Goal: Task Accomplishment & Management: Use online tool/utility

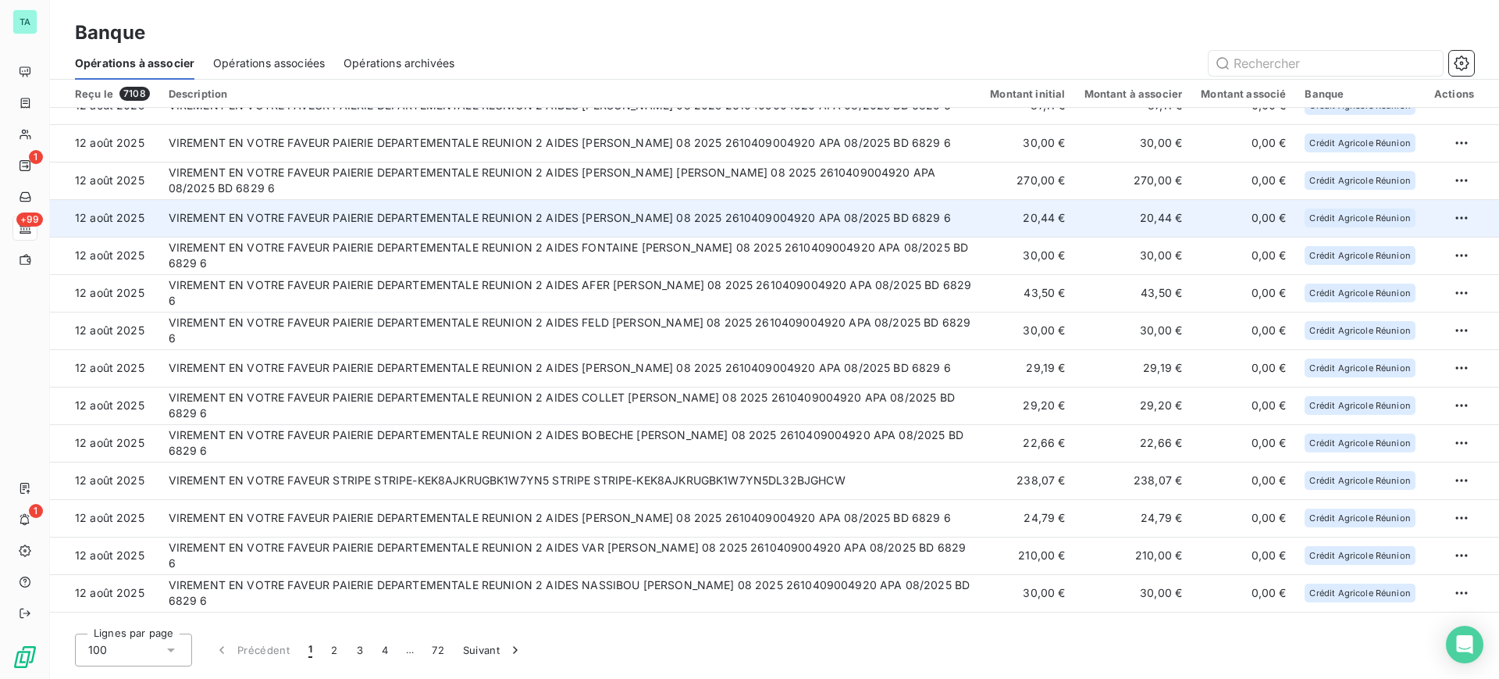
scroll to position [98, 0]
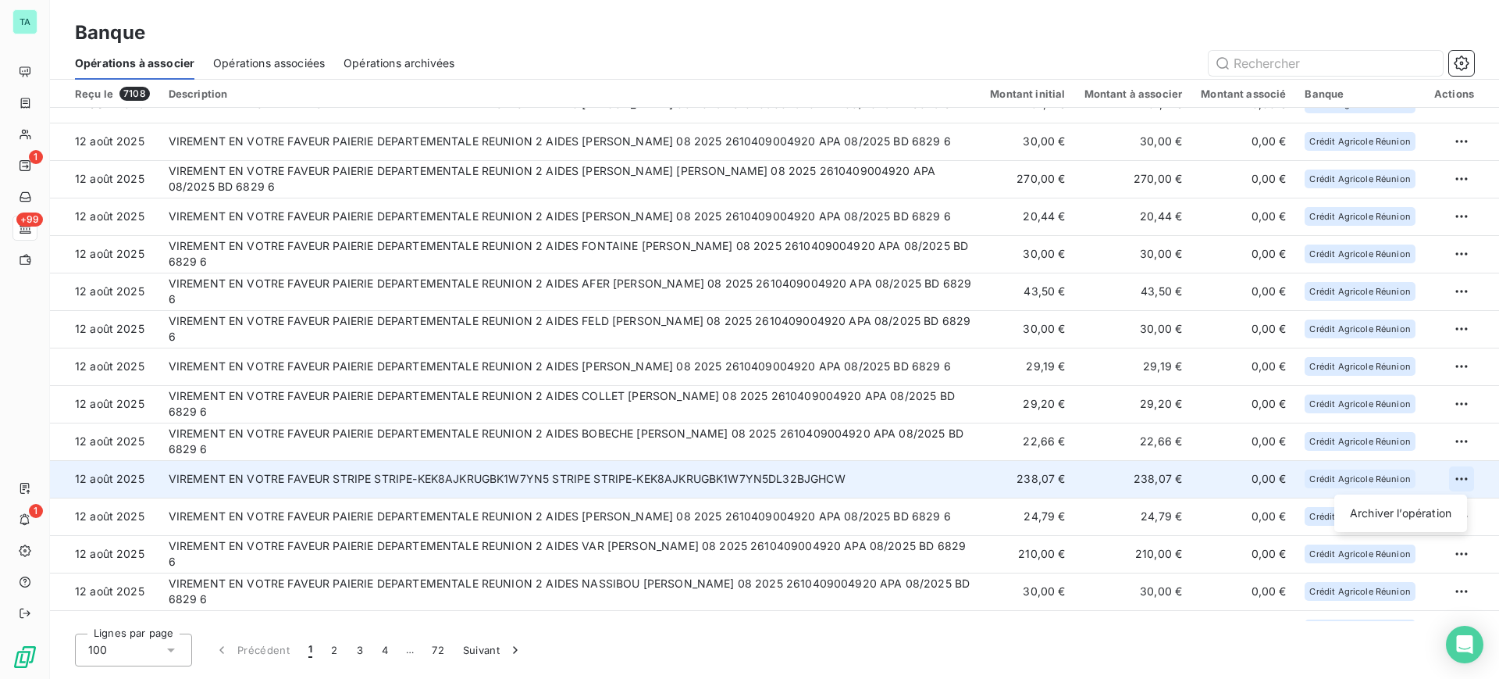
click at [1457, 478] on html "TA 1 +99 1 Banque Opérations à associer Opérations associées Opérations archivé…" at bounding box center [749, 339] width 1499 height 679
click at [1416, 523] on div "Archiver l’opération" at bounding box center [1401, 513] width 120 height 25
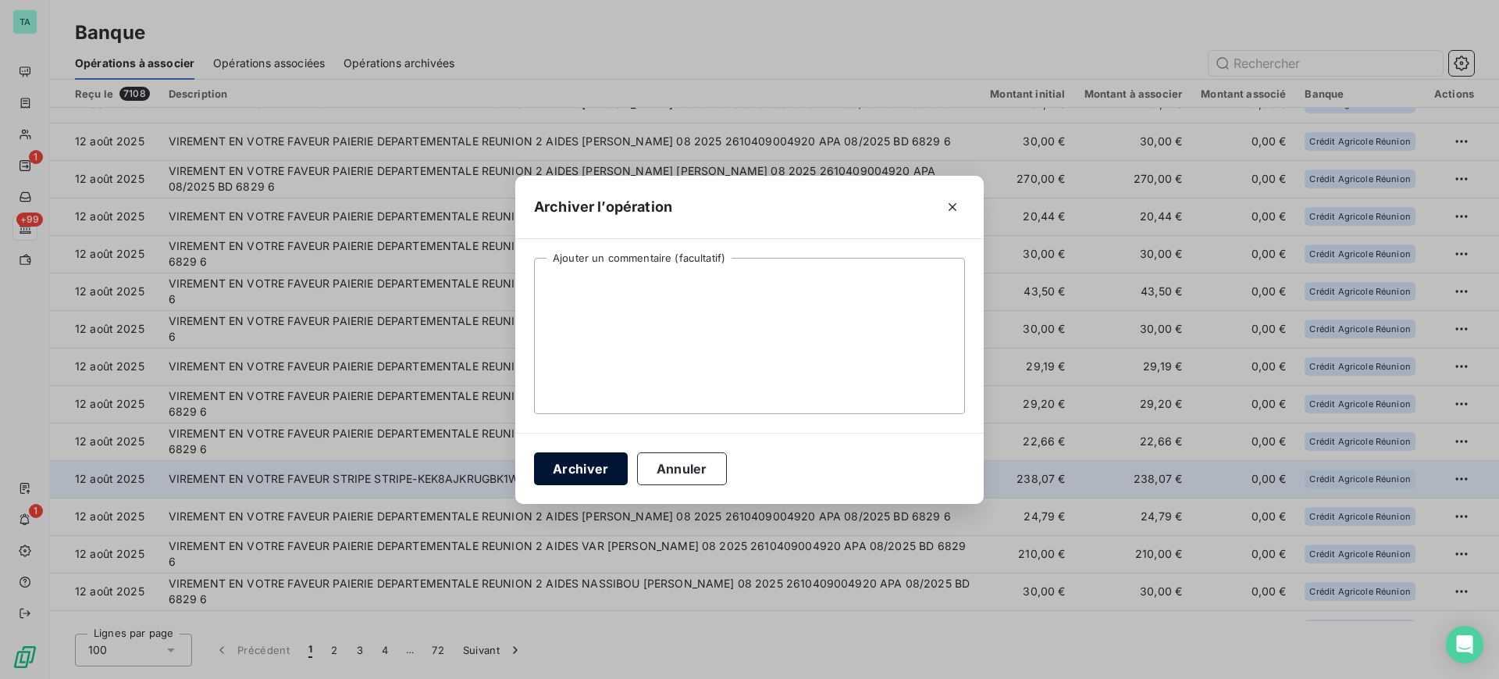
click at [608, 474] on button "Archiver" at bounding box center [581, 468] width 94 height 33
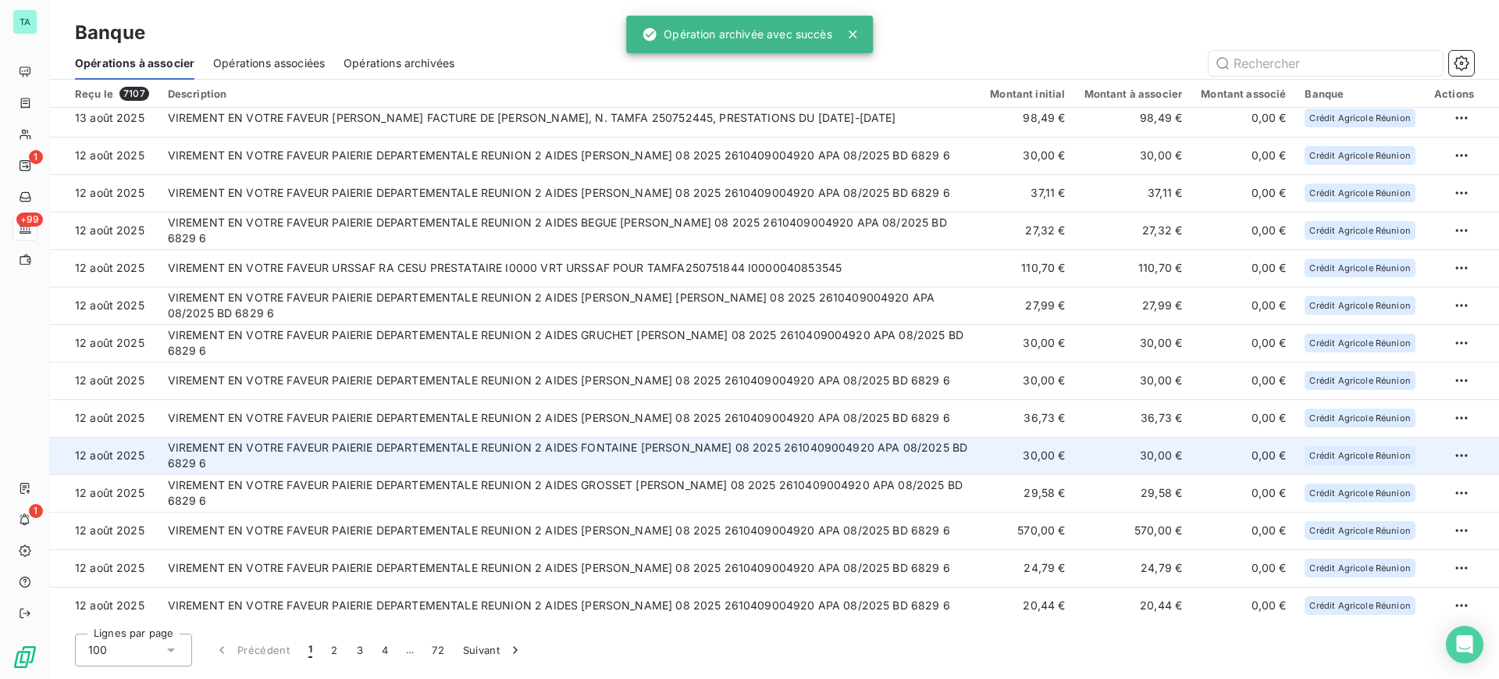
scroll to position [0, 0]
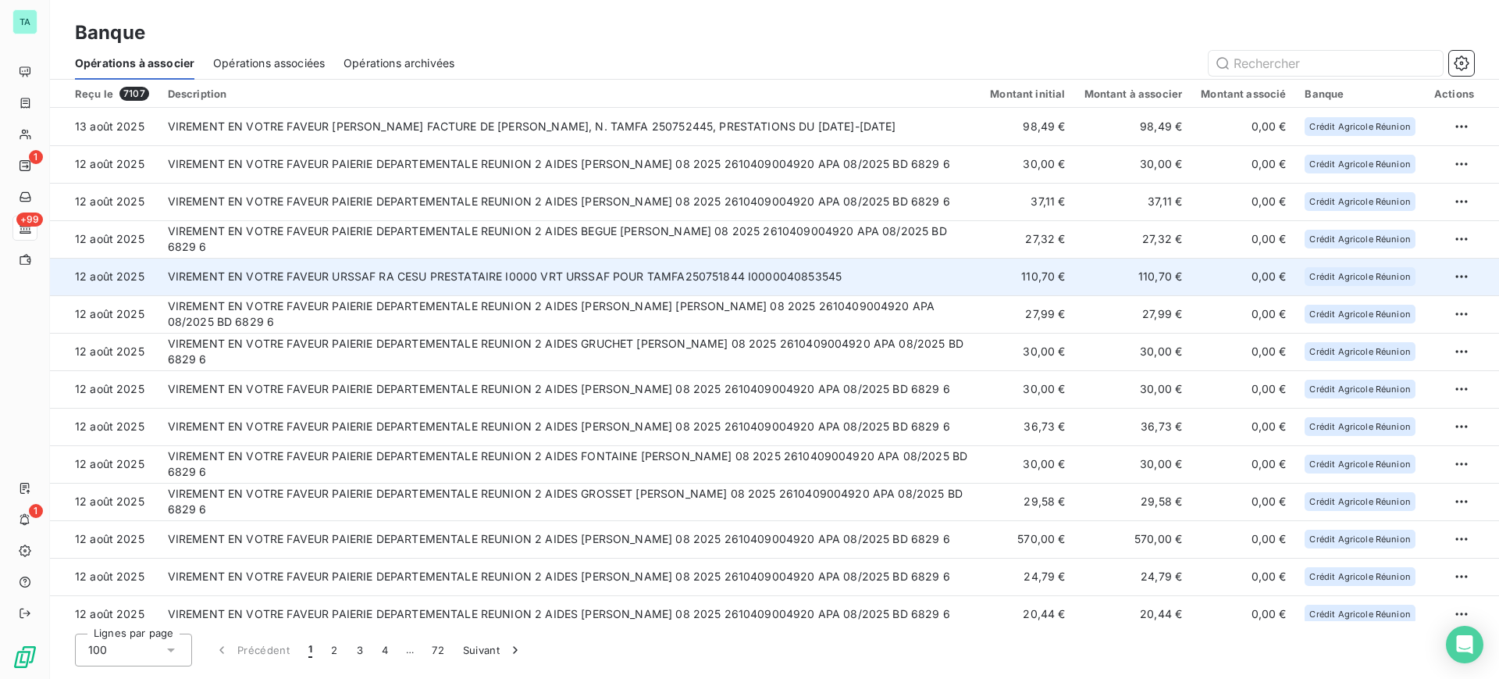
click at [695, 276] on td "VIREMENT EN VOTRE FAVEUR URSSAF RA CESU PRESTATAIRE I0000 VRT URSSAF POUR TAMFA…" at bounding box center [570, 276] width 823 height 37
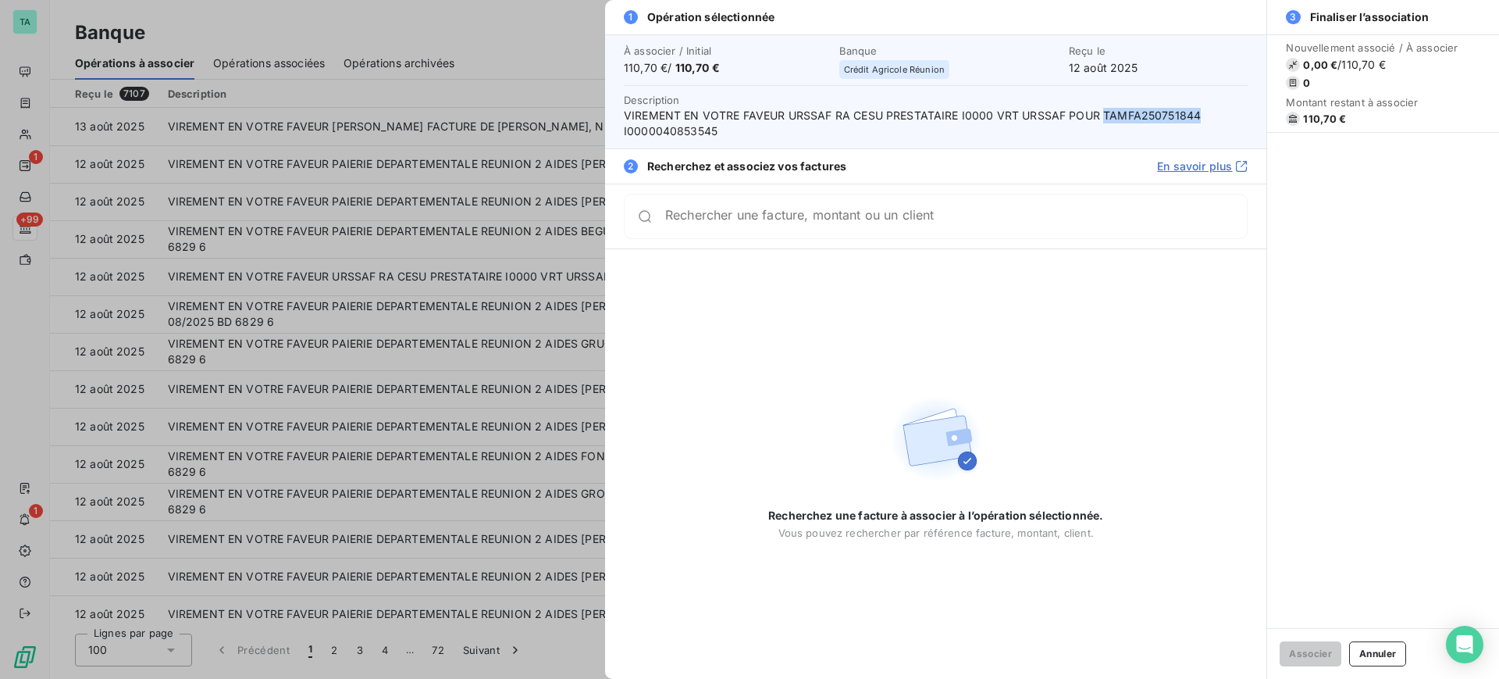
drag, startPoint x: 1196, startPoint y: 112, endPoint x: 1103, endPoint y: 119, distance: 93.1
click at [1103, 119] on span "VIREMENT EN VOTRE FAVEUR URSSAF RA CESU PRESTATAIRE I0000 VRT URSSAF POUR TAMFA…" at bounding box center [936, 123] width 624 height 31
copy span "TAMFA250751844"
click at [1392, 656] on button "Annuler" at bounding box center [1377, 653] width 57 height 25
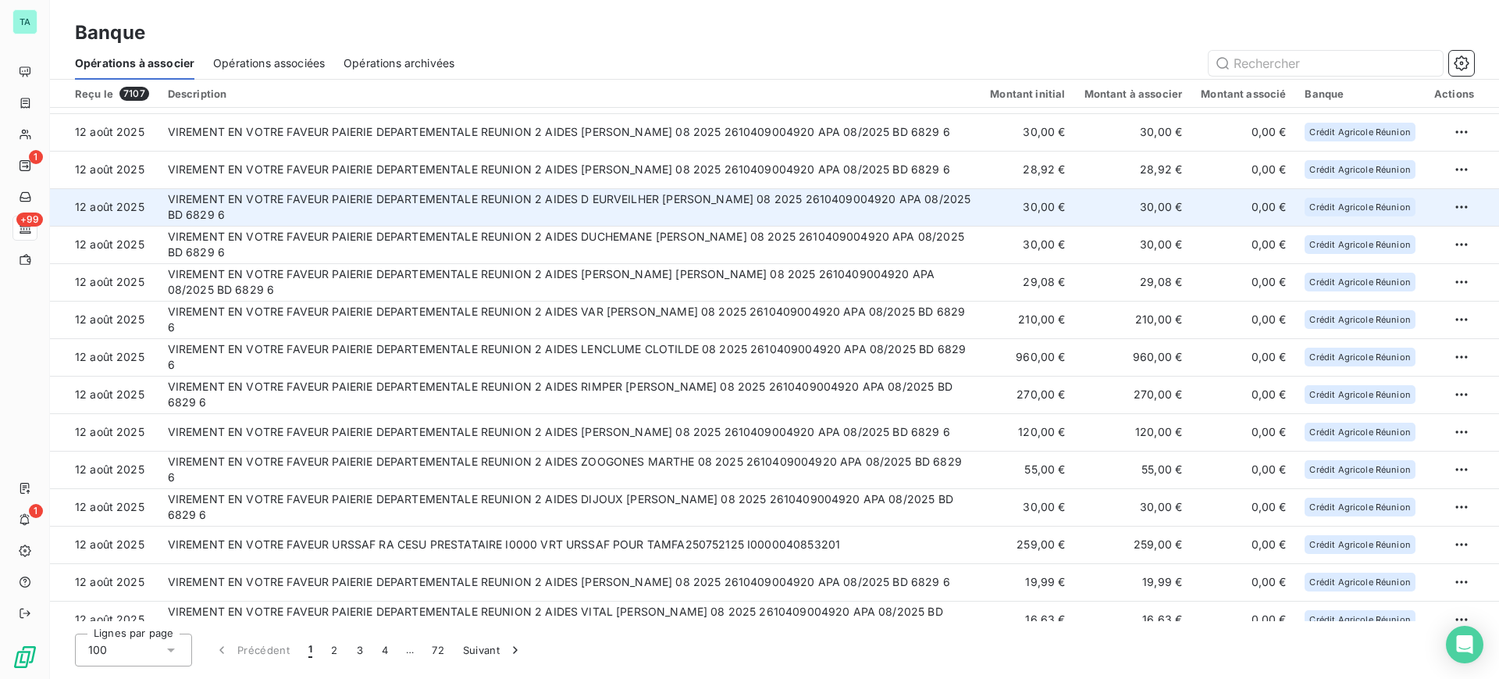
scroll to position [1367, 0]
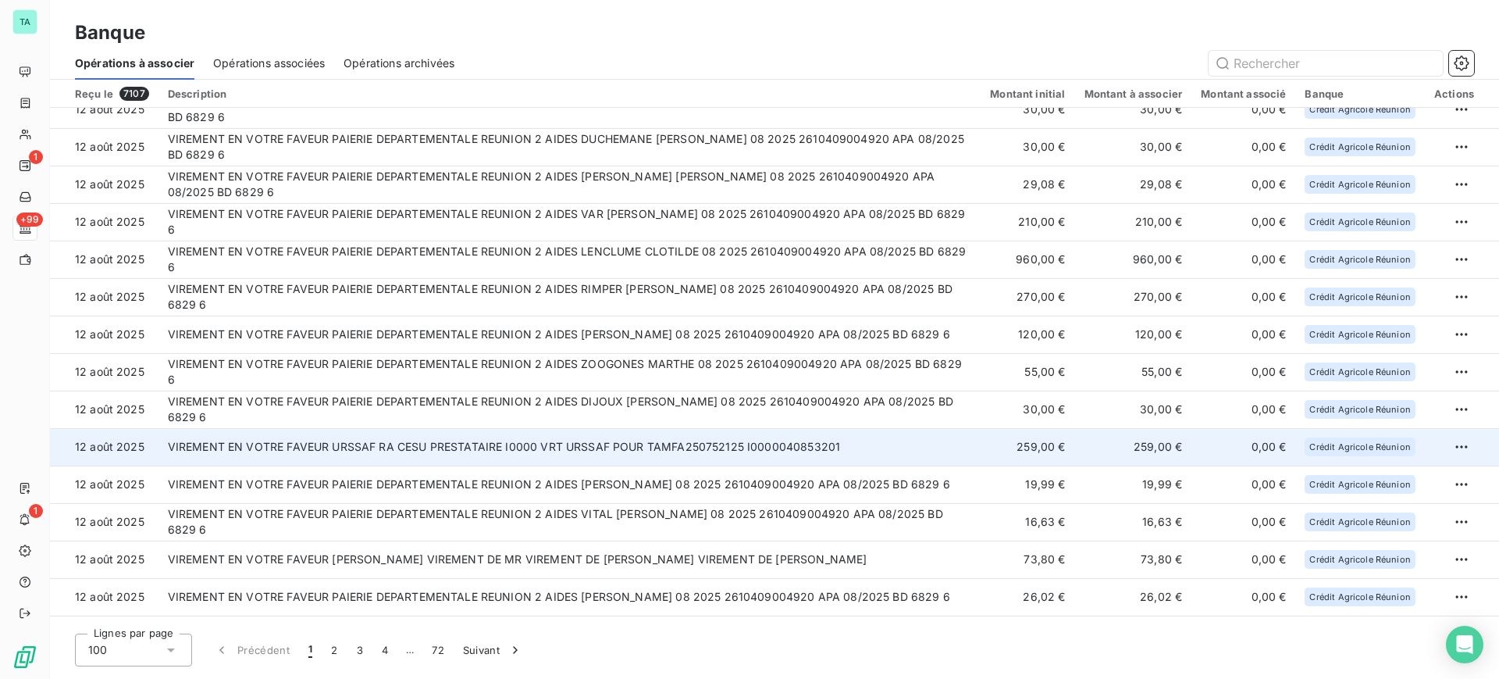
click at [570, 454] on td "VIREMENT EN VOTRE FAVEUR URSSAF RA CESU PRESTATAIRE I0000 VRT URSSAF POUR TAMFA…" at bounding box center [570, 446] width 823 height 37
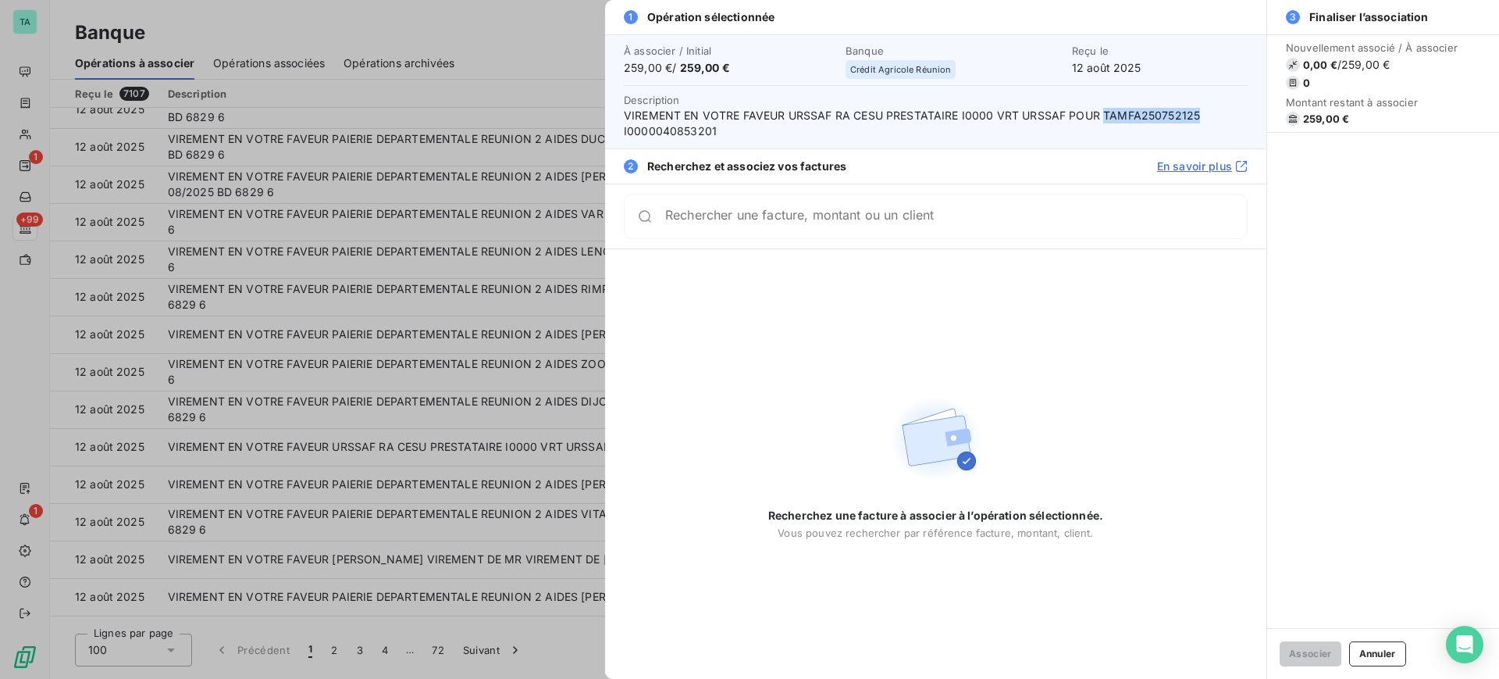
drag, startPoint x: 1194, startPoint y: 114, endPoint x: 1102, endPoint y: 115, distance: 92.1
click at [1102, 115] on span "VIREMENT EN VOTRE FAVEUR URSSAF RA CESU PRESTATAIRE I0000 VRT URSSAF POUR TAMFA…" at bounding box center [936, 123] width 624 height 31
copy span "TAMFA250752125"
click at [1372, 655] on button "Annuler" at bounding box center [1377, 653] width 57 height 25
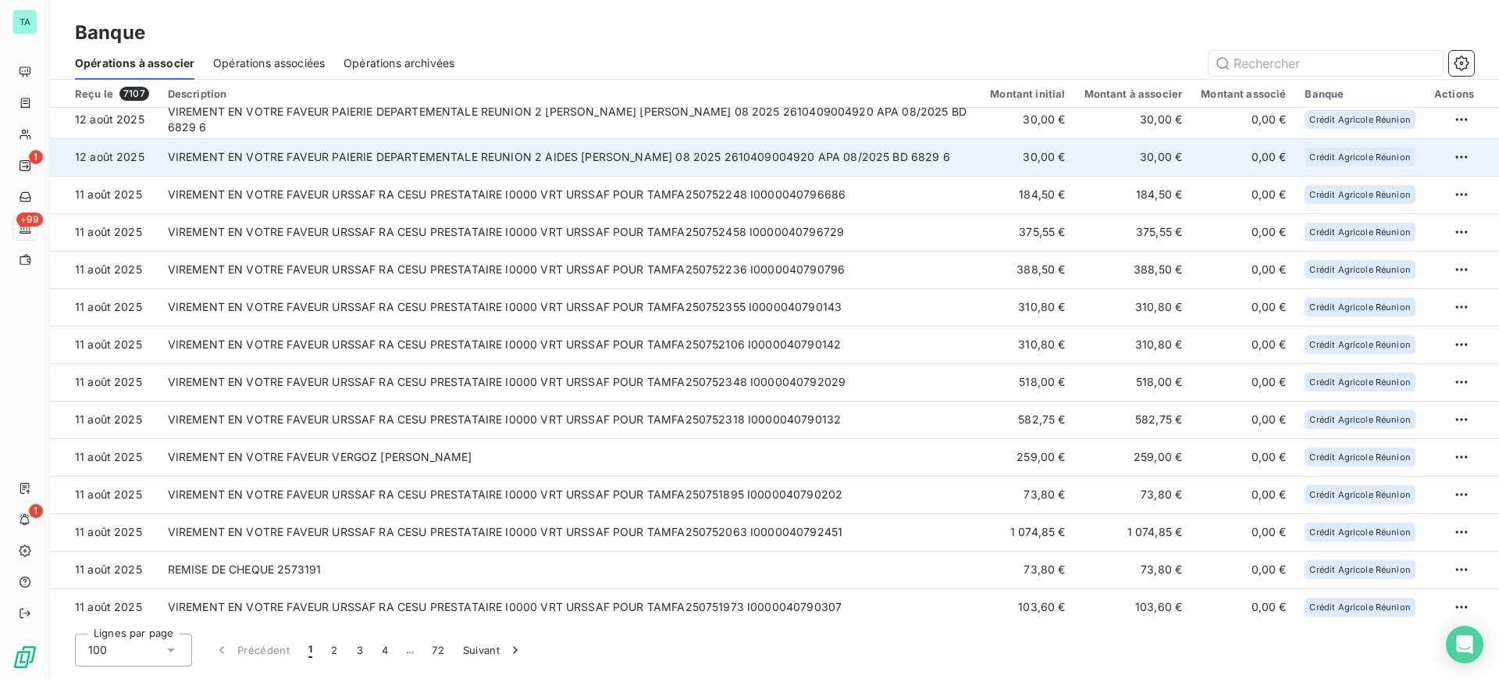
scroll to position [2831, 0]
